Goal: Information Seeking & Learning: Learn about a topic

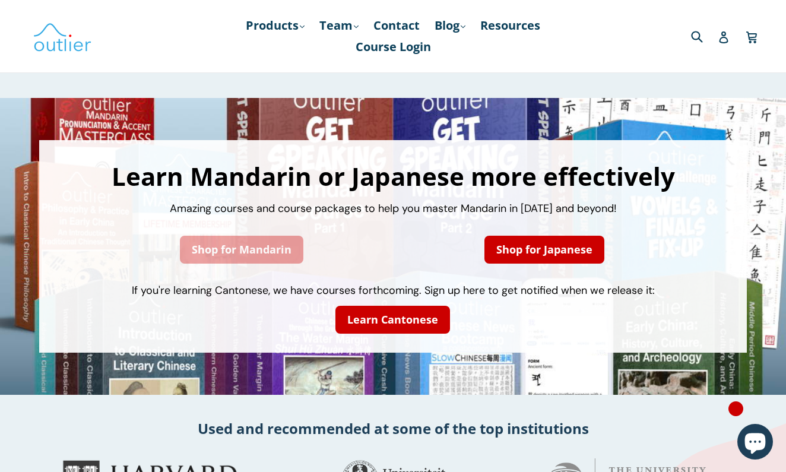
click at [243, 243] on link "Shop for Mandarin" at bounding box center [241, 250] width 123 height 28
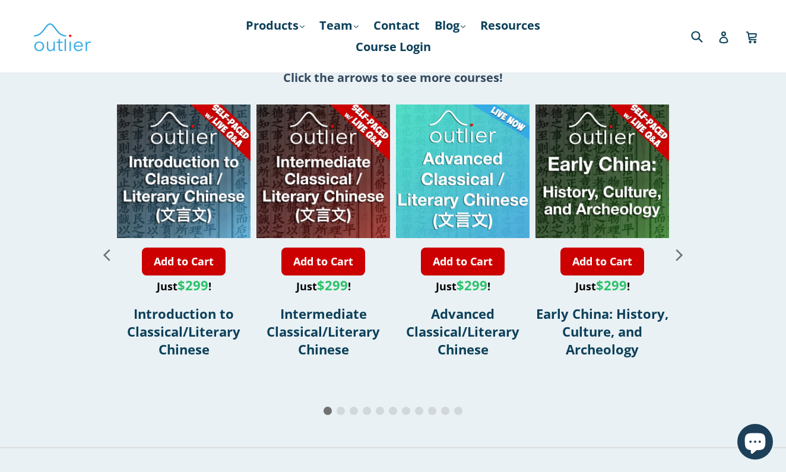
scroll to position [1385, 0]
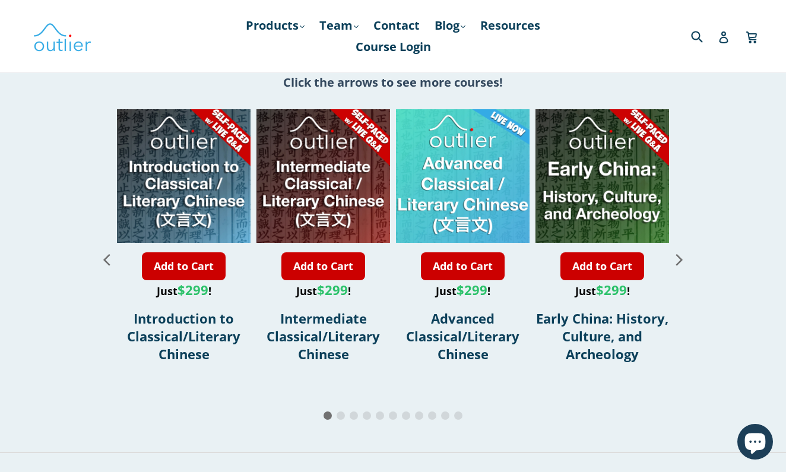
click at [681, 260] on icon "Next slide" at bounding box center [679, 259] width 21 height 21
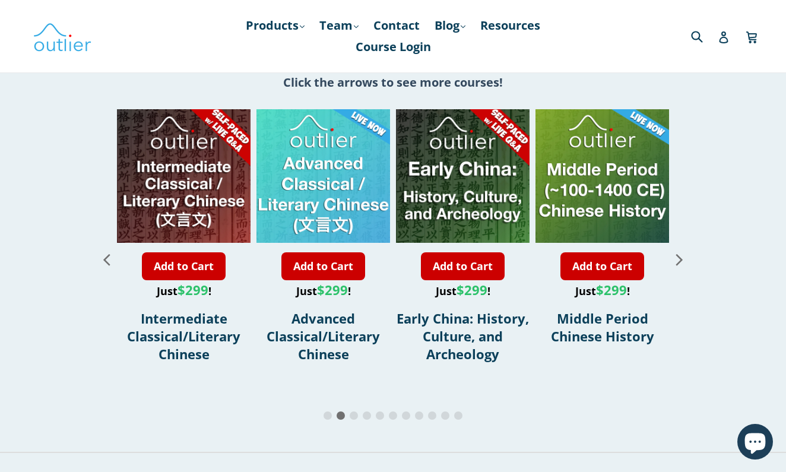
click at [684, 260] on icon "Next slide" at bounding box center [679, 259] width 21 height 21
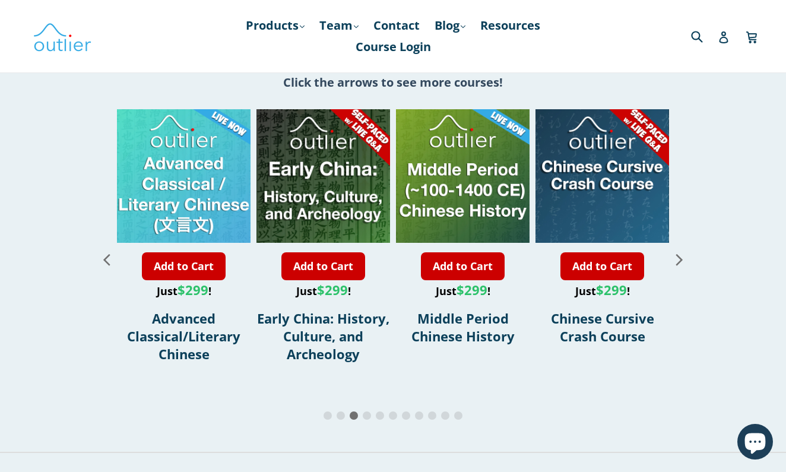
click at [684, 260] on icon "Next slide" at bounding box center [679, 259] width 21 height 21
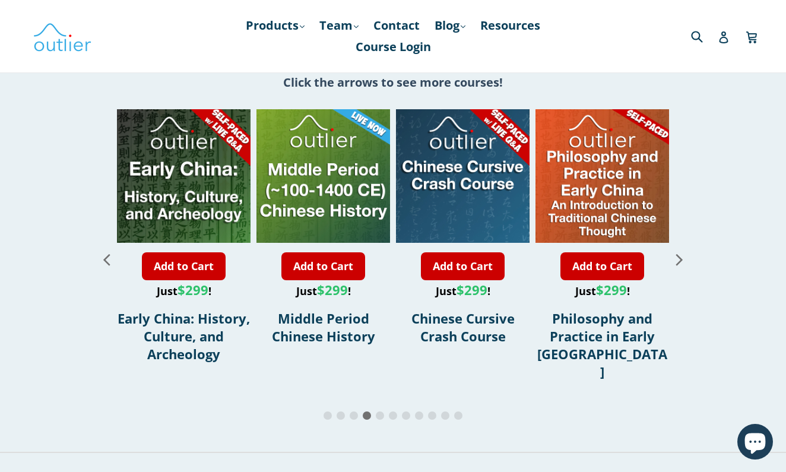
click at [684, 260] on icon "Next slide" at bounding box center [679, 259] width 21 height 21
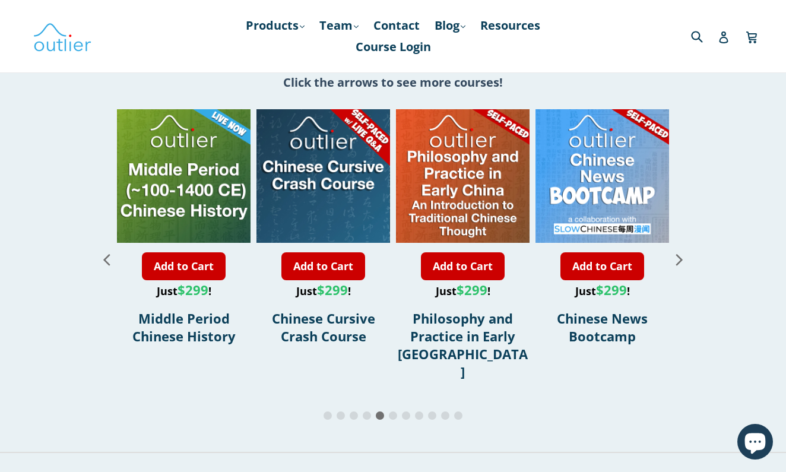
click at [684, 260] on icon "Next slide" at bounding box center [679, 259] width 21 height 21
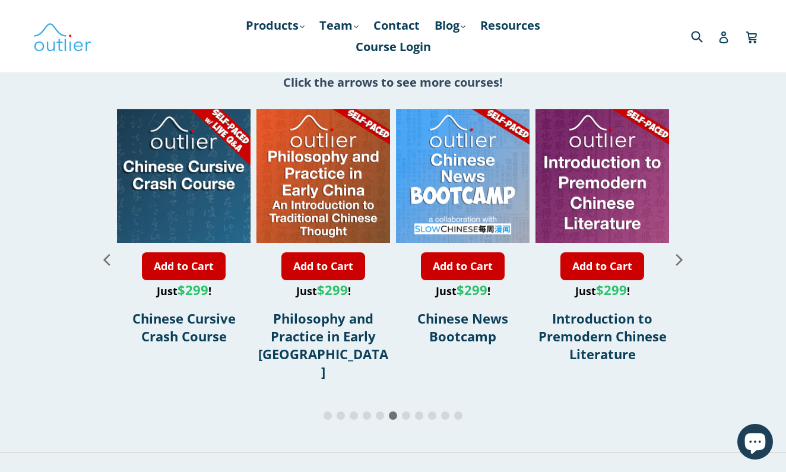
click at [684, 260] on icon "Next slide" at bounding box center [679, 259] width 21 height 21
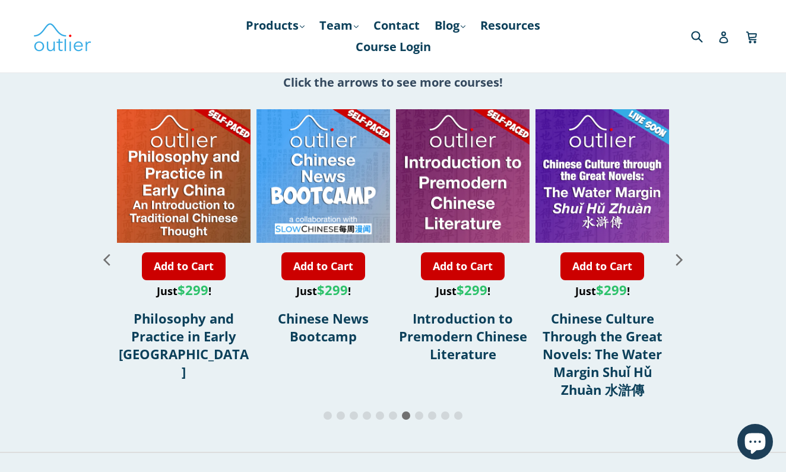
click at [684, 260] on icon "Next slide" at bounding box center [679, 259] width 21 height 21
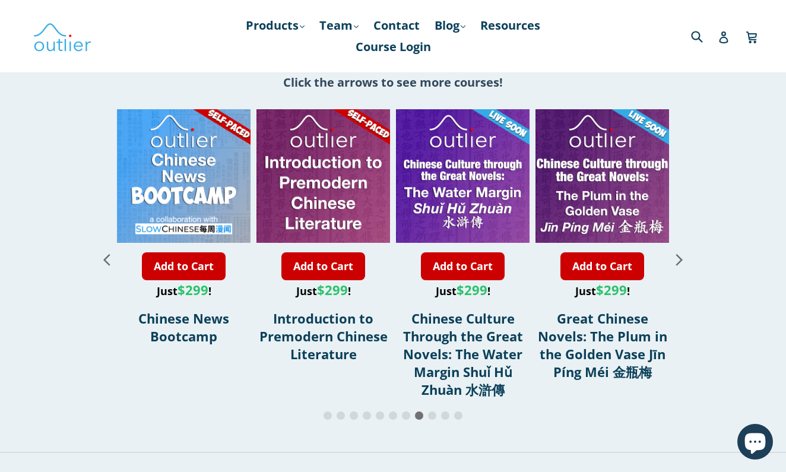
click at [684, 260] on icon "Next slide" at bounding box center [679, 259] width 21 height 21
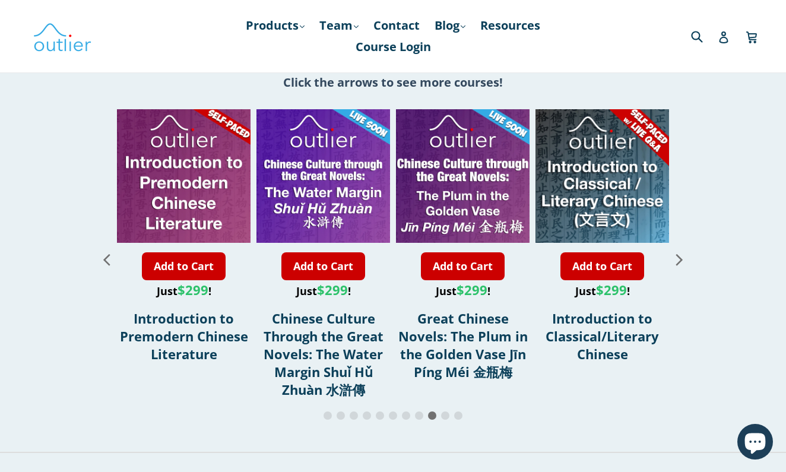
click at [684, 260] on icon "Next slide" at bounding box center [679, 259] width 21 height 21
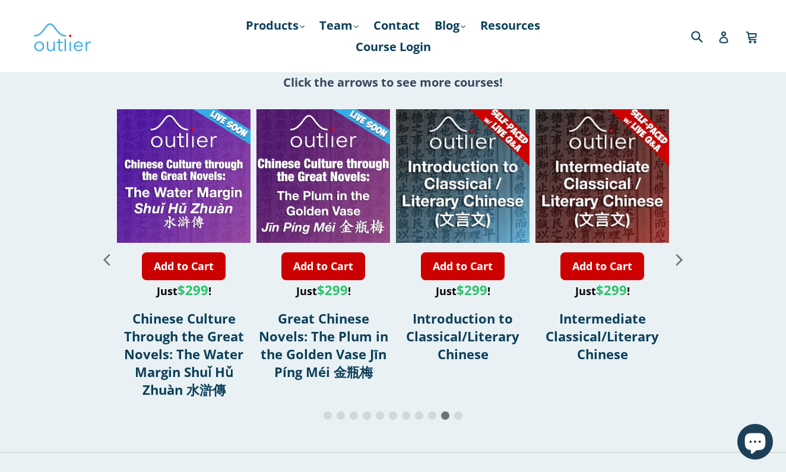
click at [684, 260] on icon "Next slide" at bounding box center [679, 259] width 21 height 21
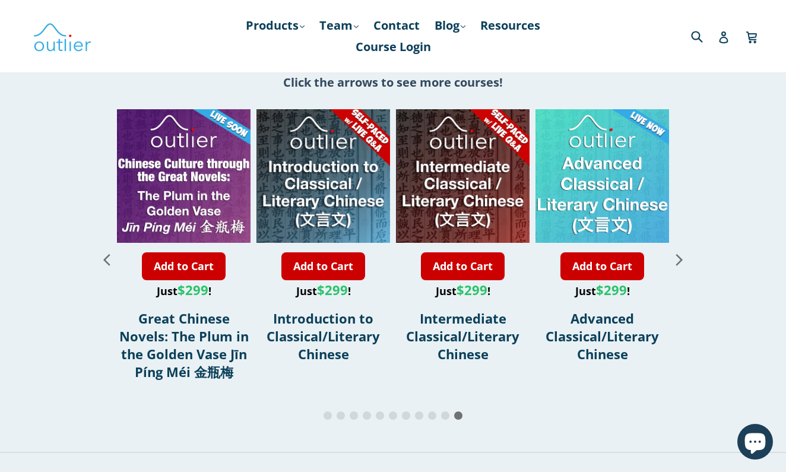
click at [684, 260] on icon "Next slide" at bounding box center [679, 259] width 21 height 21
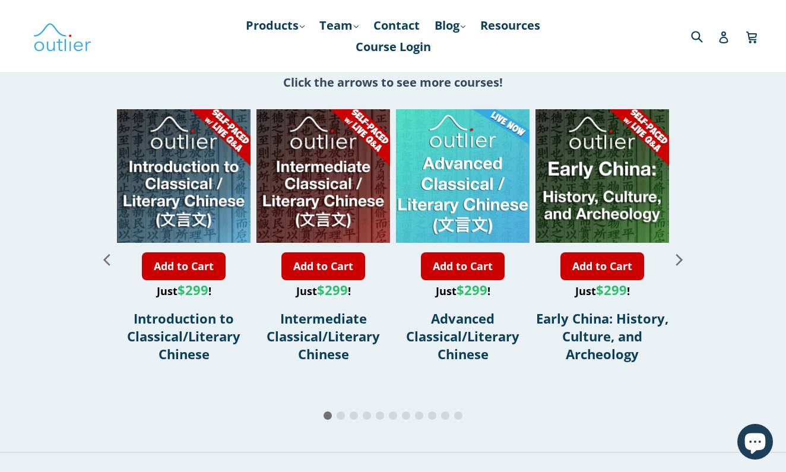
click at [684, 260] on icon "Next slide" at bounding box center [679, 259] width 21 height 21
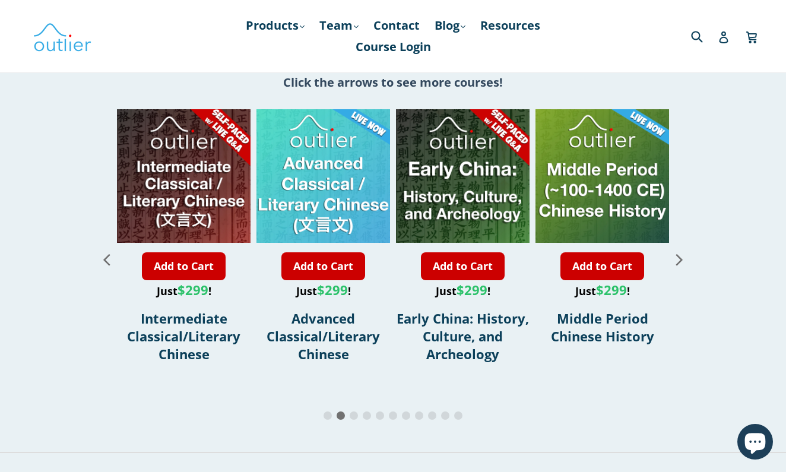
click at [684, 260] on icon "Next slide" at bounding box center [679, 259] width 21 height 21
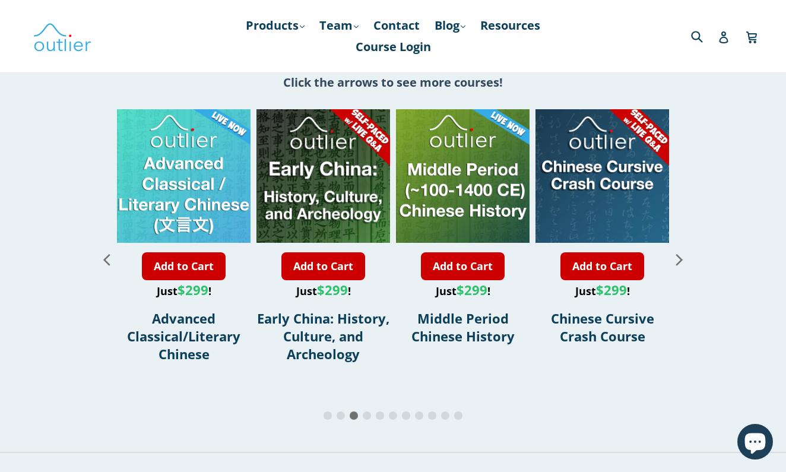
click at [684, 260] on icon "Next slide" at bounding box center [679, 259] width 21 height 21
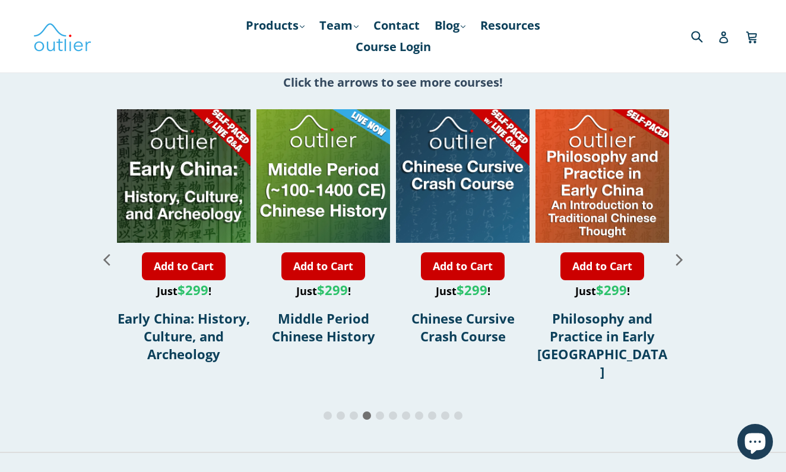
click at [684, 260] on icon "Next slide" at bounding box center [679, 259] width 21 height 21
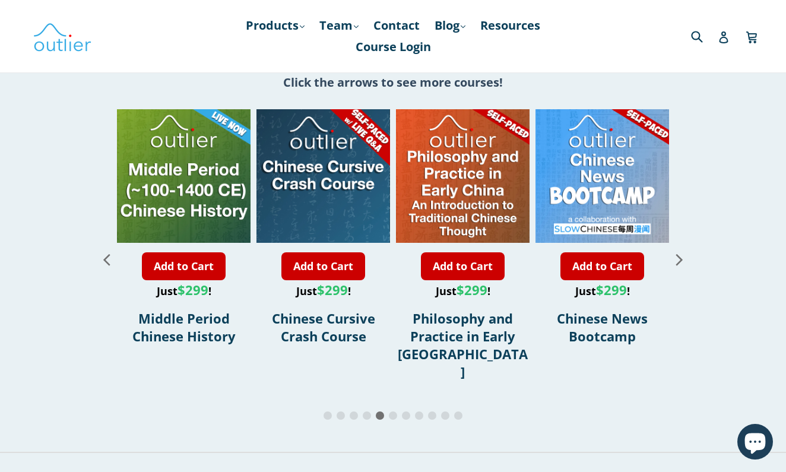
click at [684, 260] on icon "Next slide" at bounding box center [679, 259] width 21 height 21
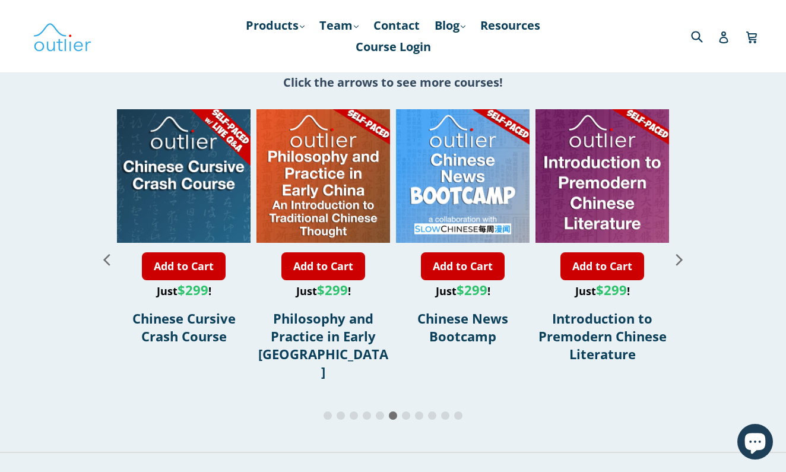
click at [684, 260] on icon "Next slide" at bounding box center [679, 259] width 21 height 21
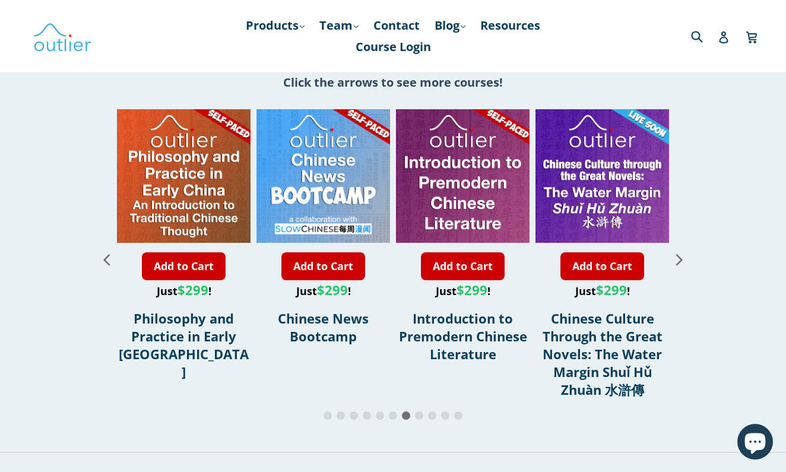
click at [684, 260] on icon "Next slide" at bounding box center [679, 259] width 21 height 21
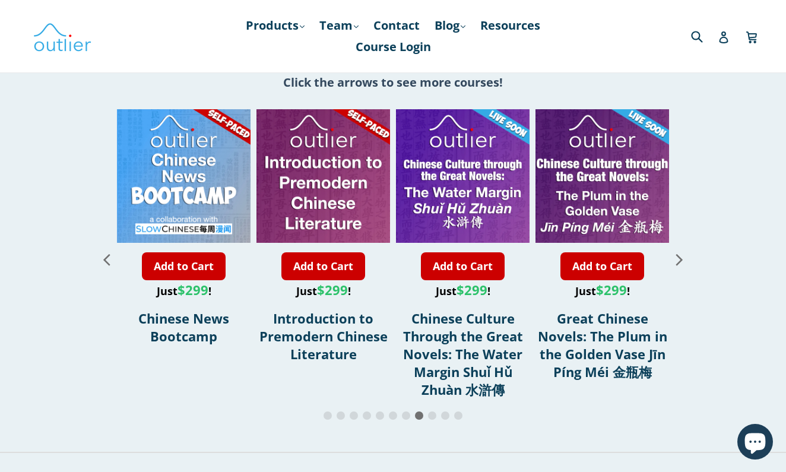
click at [684, 260] on icon "Next slide" at bounding box center [679, 259] width 21 height 21
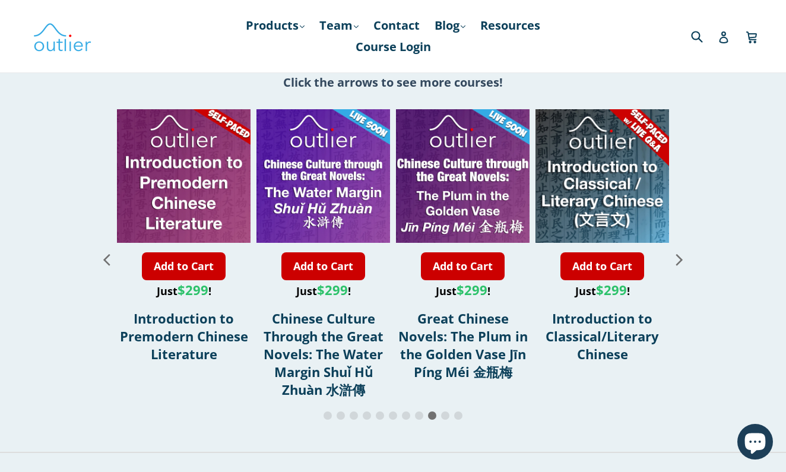
click at [684, 260] on icon "Next slide" at bounding box center [679, 259] width 21 height 21
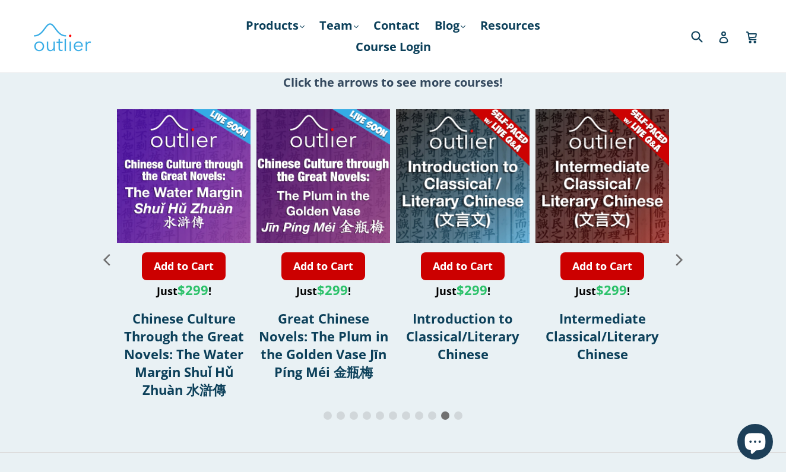
click at [684, 260] on icon "Next slide" at bounding box center [679, 259] width 21 height 21
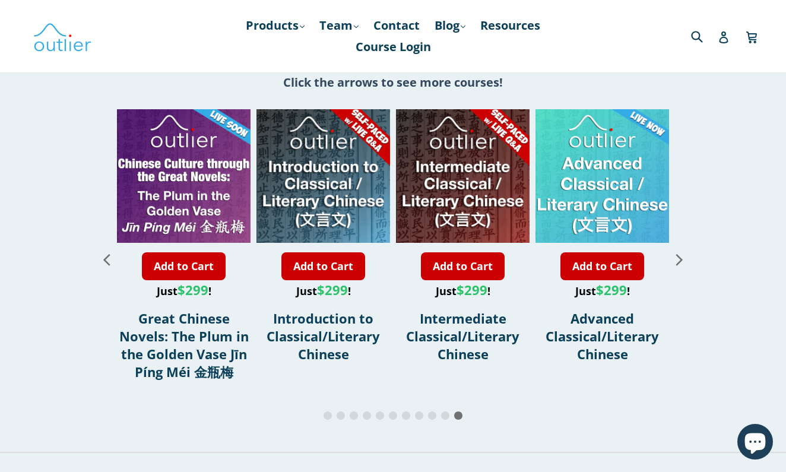
click at [719, 213] on div "Dive Deep with Mandarin Language & Chinese Culture Courses Amazing courses and …" at bounding box center [393, 13] width 786 height 2601
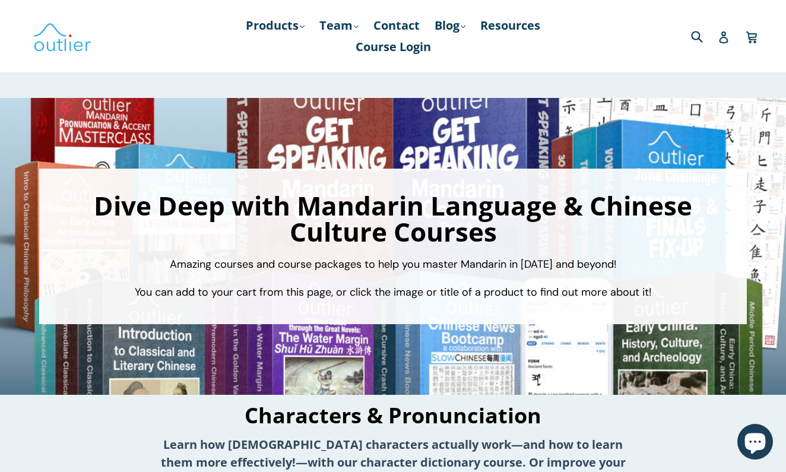
scroll to position [0, 0]
click at [293, 28] on link "Products .cls-1{fill:#231f20} expand" at bounding box center [275, 25] width 71 height 21
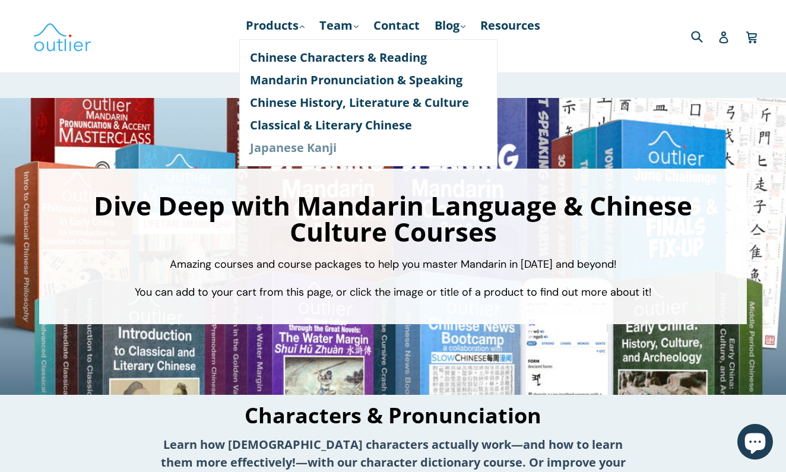
click at [302, 144] on link "Japanese Kanji" at bounding box center [368, 148] width 237 height 23
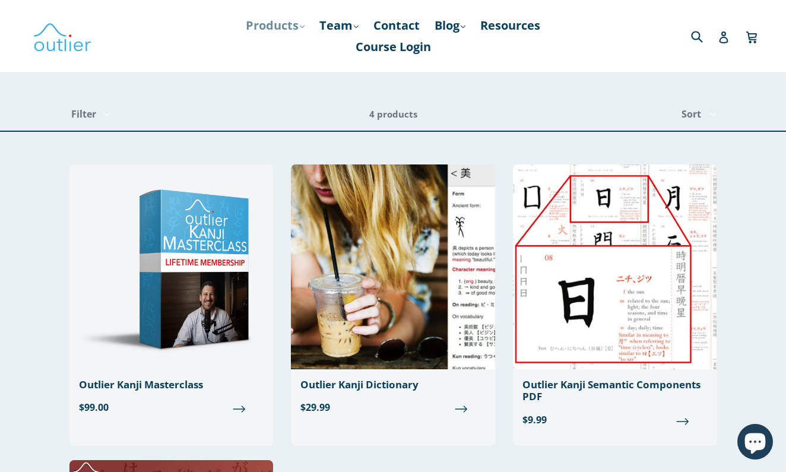
click at [300, 24] on icon ".cls-1{fill:#231f20}" at bounding box center [302, 26] width 5 height 5
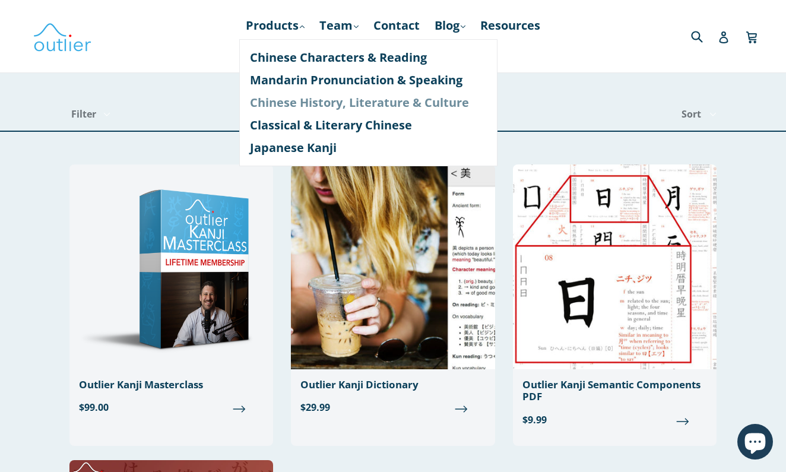
click at [296, 99] on link "Chinese History, Literature & Culture" at bounding box center [368, 102] width 237 height 23
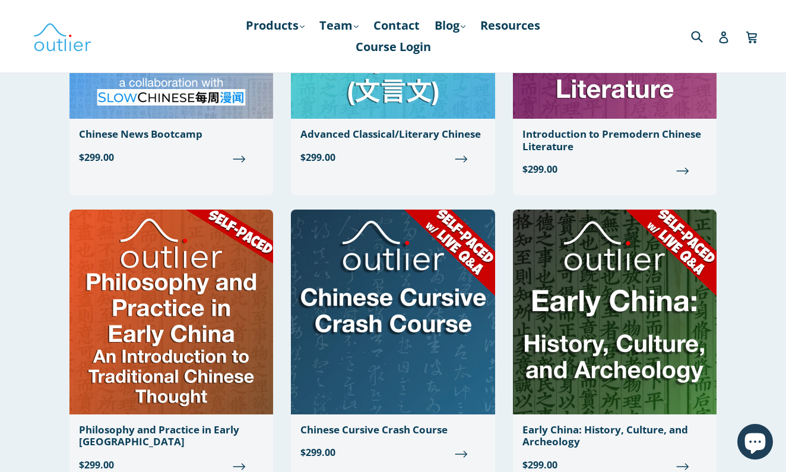
scroll to position [628, 0]
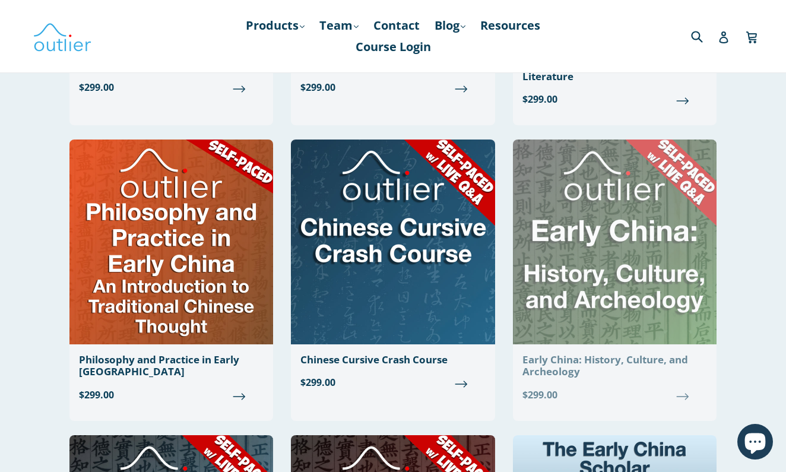
click at [608, 243] on img at bounding box center [615, 241] width 204 height 205
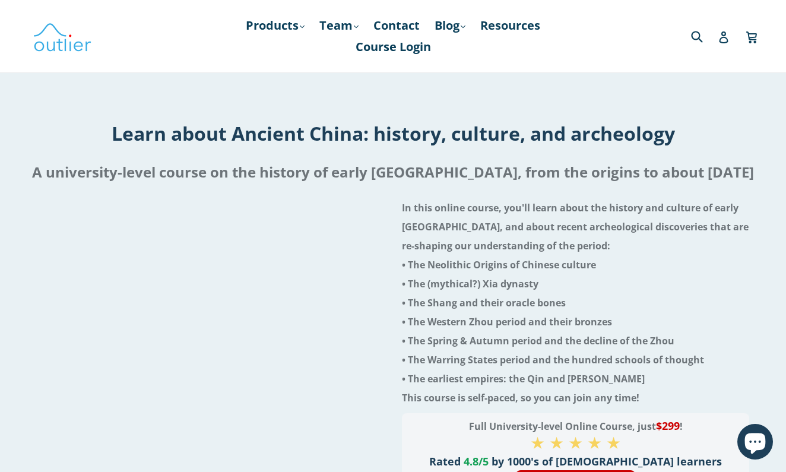
click at [608, 243] on h4 "In this online course, you'll learn about the history and culture of early Chin…" at bounding box center [575, 302] width 347 height 209
click at [465, 25] on icon ".cls-1{fill:#231f20}" at bounding box center [463, 26] width 5 height 5
click at [465, 54] on link "Chinese" at bounding box center [475, 57] width 72 height 23
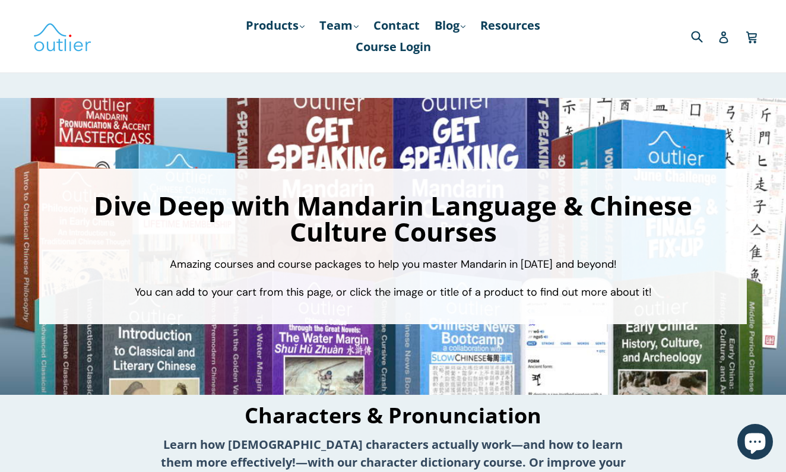
click at [191, 119] on div "Dive Deep with Mandarin Language & Chinese Culture Courses Amazing courses and …" at bounding box center [393, 246] width 786 height 297
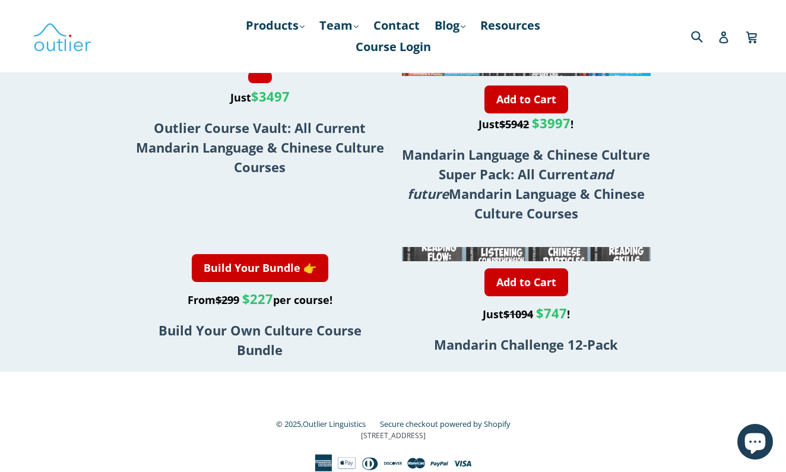
scroll to position [2327, 0]
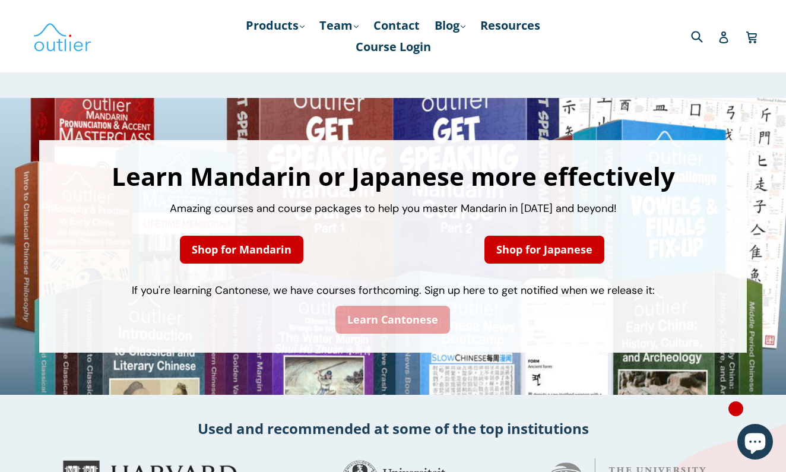
click at [410, 320] on link "Learn Cantonese" at bounding box center [392, 320] width 115 height 28
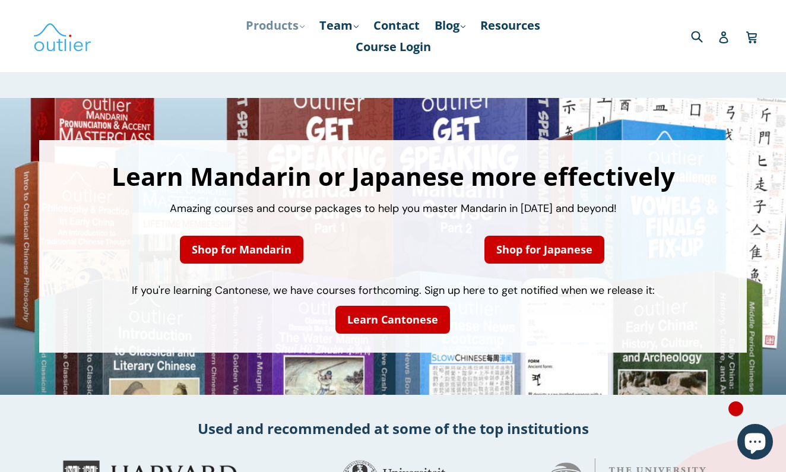
click at [290, 30] on link "Products .cls-1{fill:#231f20} expand" at bounding box center [275, 25] width 71 height 21
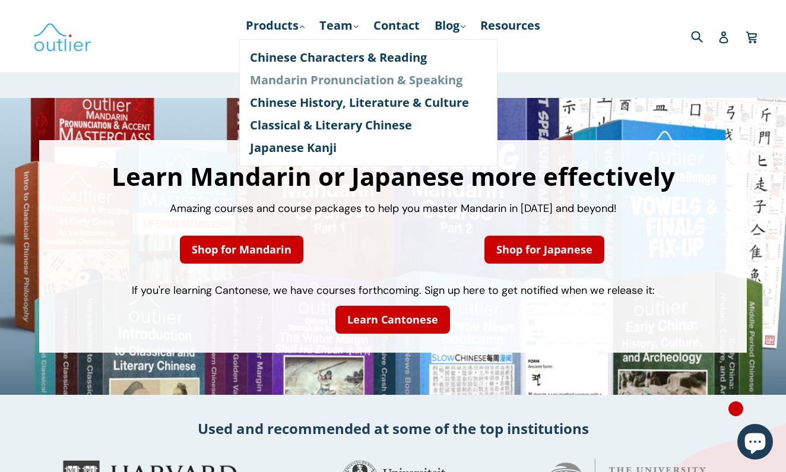
click at [316, 75] on link "Mandarin Pronunciation & Speaking" at bounding box center [368, 80] width 237 height 23
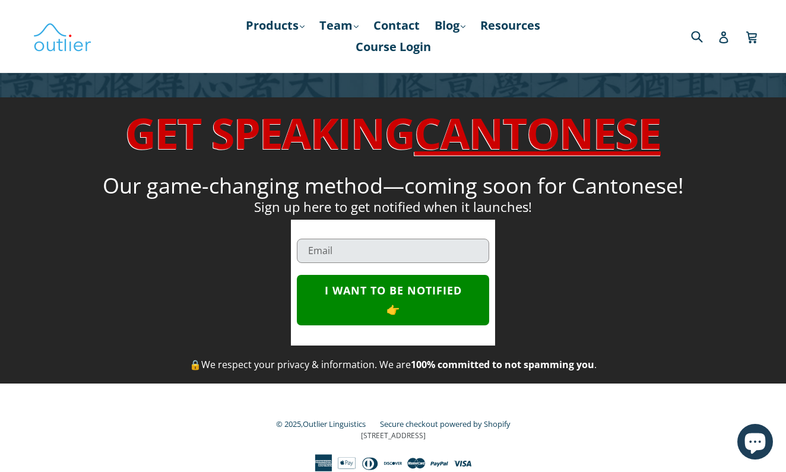
scroll to position [1546, 0]
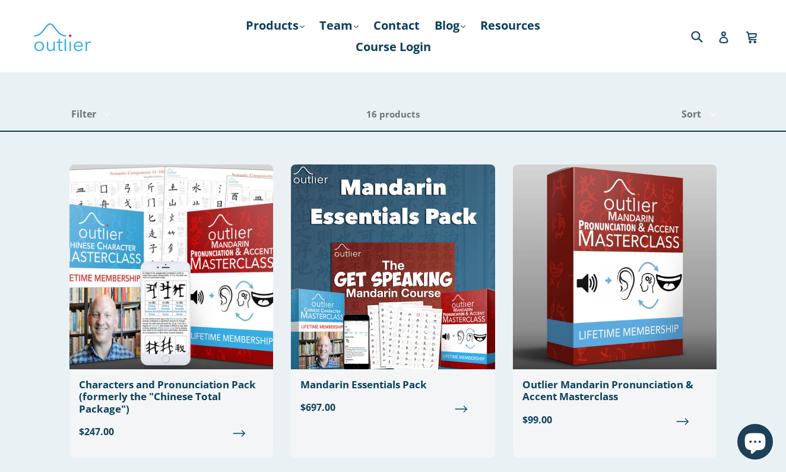
click at [593, 122] on div "Sort Sort Best Selling Alphabetically, A-Z Alphabetically, Z-A Price, low to hi…" at bounding box center [568, 114] width 297 height 33
